Goal: Information Seeking & Learning: Learn about a topic

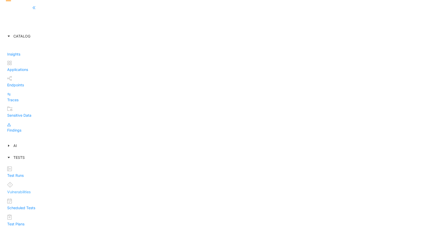
click at [37, 190] on p "Vulnerabilities" at bounding box center [220, 193] width 426 height 6
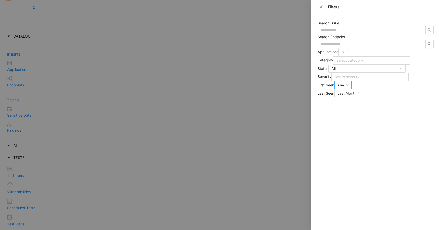
click at [344, 89] on div "Any" at bounding box center [341, 85] width 7 height 8
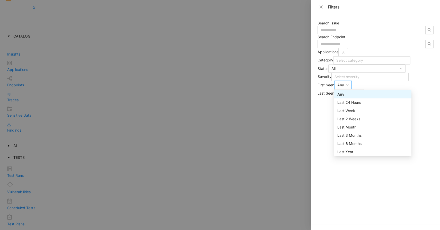
click at [344, 89] on div "Any" at bounding box center [341, 85] width 7 height 8
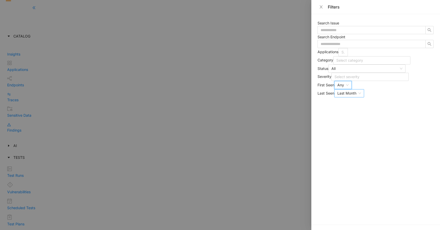
click at [357, 97] on div "Last Month" at bounding box center [347, 94] width 19 height 8
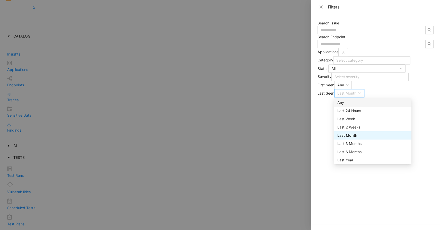
click at [390, 106] on div "Any" at bounding box center [373, 103] width 71 height 6
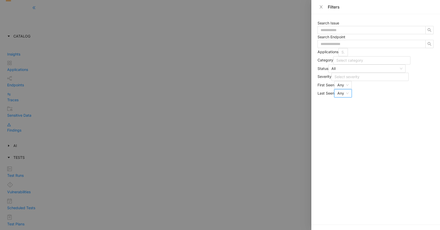
click at [264, 211] on div at bounding box center [220, 115] width 440 height 230
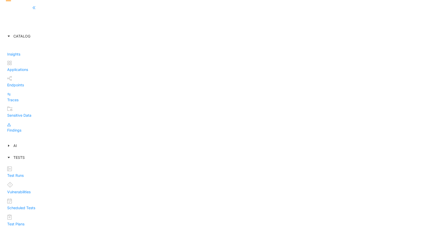
click at [29, 51] on p "Insights" at bounding box center [220, 54] width 426 height 6
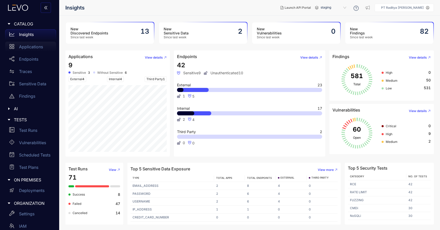
click at [34, 46] on p "Applications" at bounding box center [31, 47] width 24 height 5
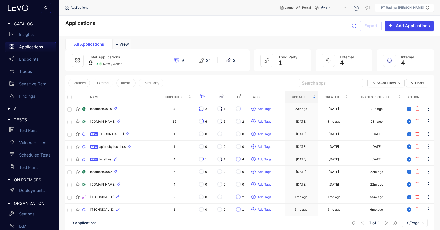
click at [412, 27] on span "Add Applications" at bounding box center [413, 25] width 34 height 5
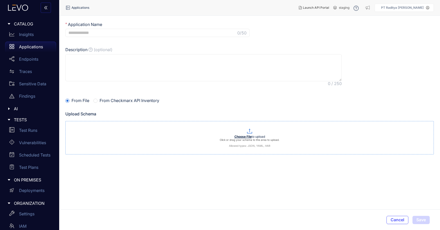
click at [246, 139] on p "Click or drag your schema to this area to upload. Allowed types: JSON, YAML, HAR" at bounding box center [250, 143] width 368 height 9
click at [35, 73] on div "Traces" at bounding box center [30, 71] width 51 height 10
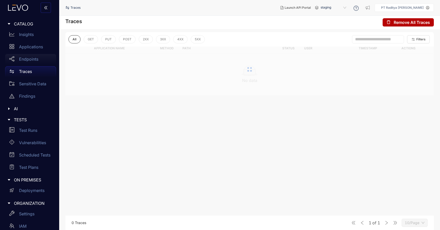
click at [36, 57] on div "Endpoints" at bounding box center [30, 59] width 51 height 10
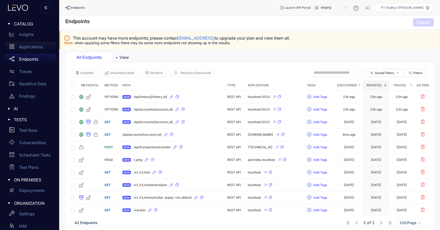
click at [29, 46] on p "Applications" at bounding box center [31, 47] width 24 height 5
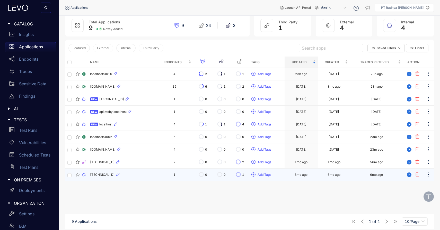
scroll to position [37, 0]
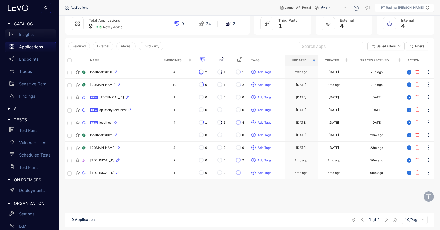
click at [30, 33] on p "Insights" at bounding box center [26, 34] width 15 height 5
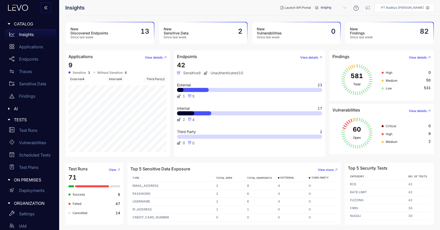
click at [124, 28] on div "New Discovered Endpoints Since last week 13" at bounding box center [110, 32] width 88 height 21
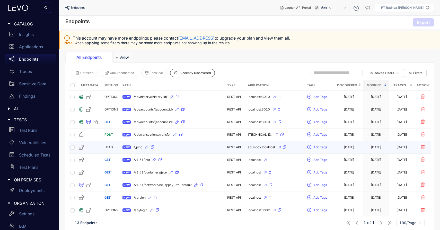
scroll to position [48, 0]
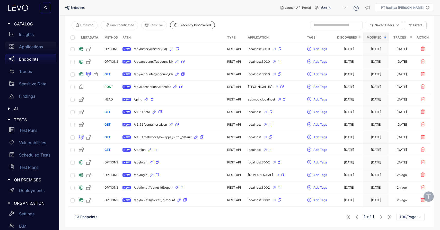
click at [42, 47] on p "Applications" at bounding box center [31, 47] width 24 height 5
